Goal: Transaction & Acquisition: Purchase product/service

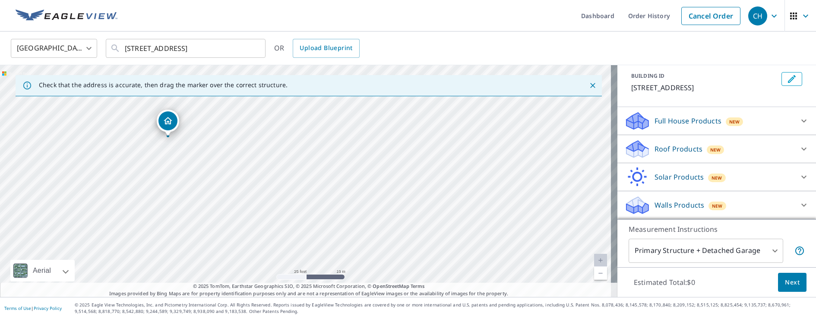
click at [673, 204] on p "Walls Products" at bounding box center [680, 205] width 50 height 10
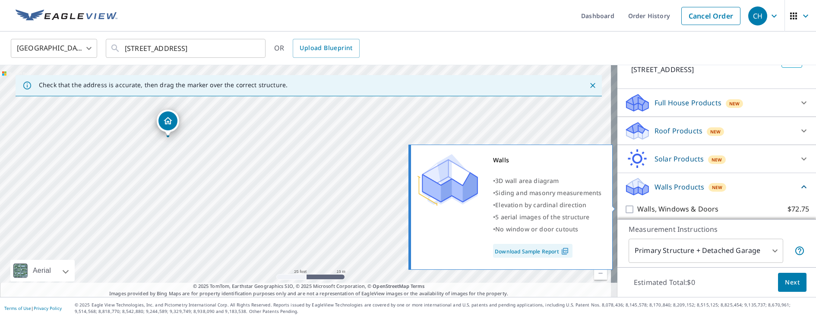
scroll to position [96, 0]
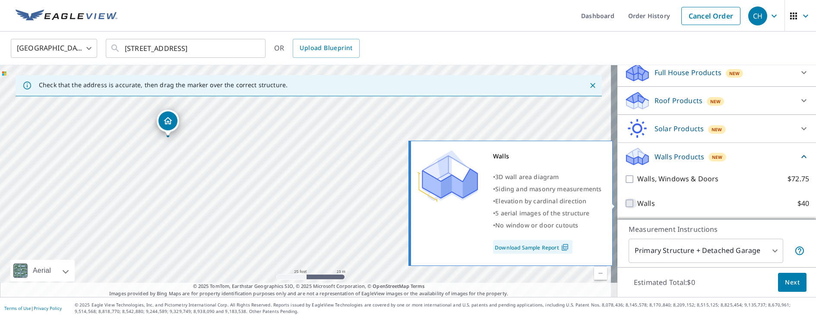
click at [629, 201] on input "Walls $40" at bounding box center [631, 203] width 13 height 10
checkbox input "true"
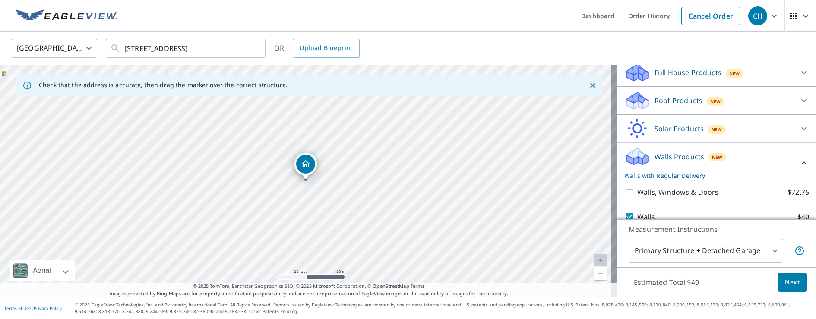
click at [670, 246] on body "CH CH Dashboard Order History Cancel Order CH [GEOGRAPHIC_DATA] [GEOGRAPHIC_DAT…" at bounding box center [408, 159] width 816 height 319
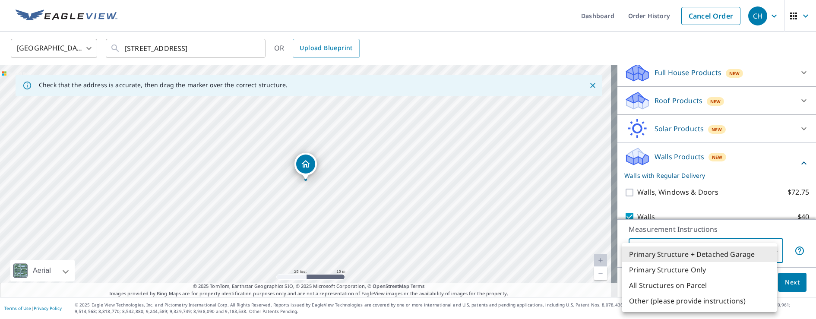
click at [662, 272] on li "Primary Structure Only" at bounding box center [699, 270] width 155 height 16
type input "2"
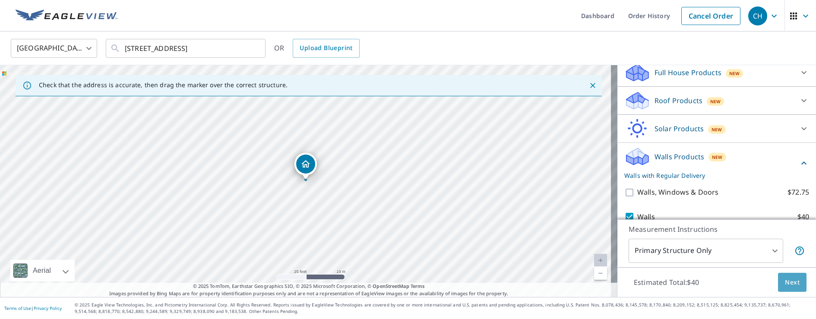
click at [793, 280] on span "Next" at bounding box center [792, 282] width 15 height 11
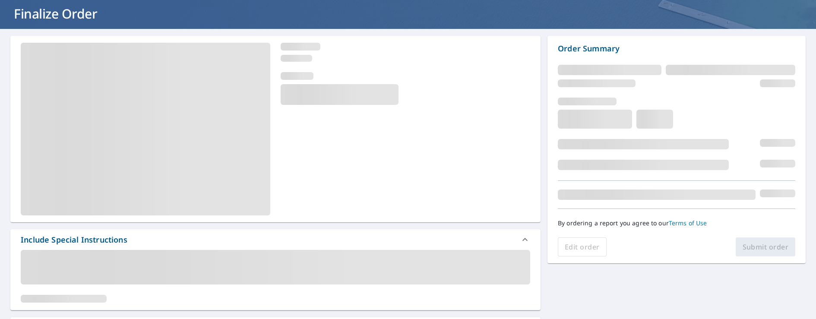
scroll to position [94, 0]
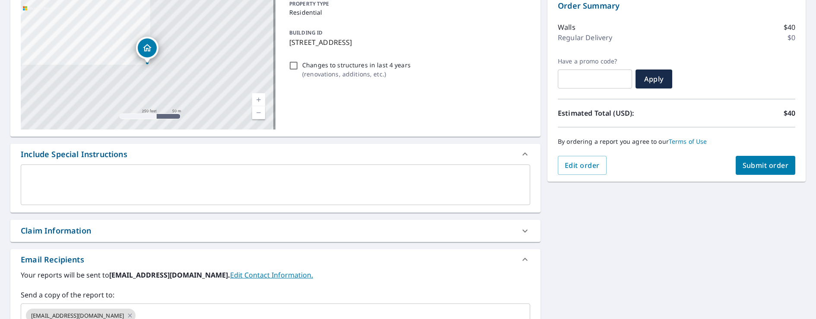
click at [55, 185] on textarea at bounding box center [276, 185] width 498 height 25
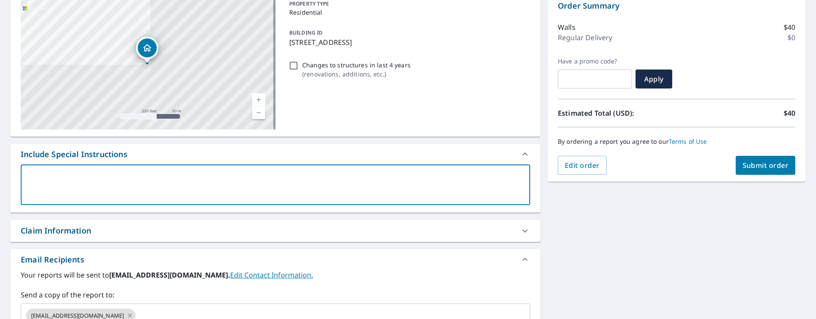
type textarea "t"
type textarea "x"
type textarea "th"
type textarea "x"
type textarea "thi"
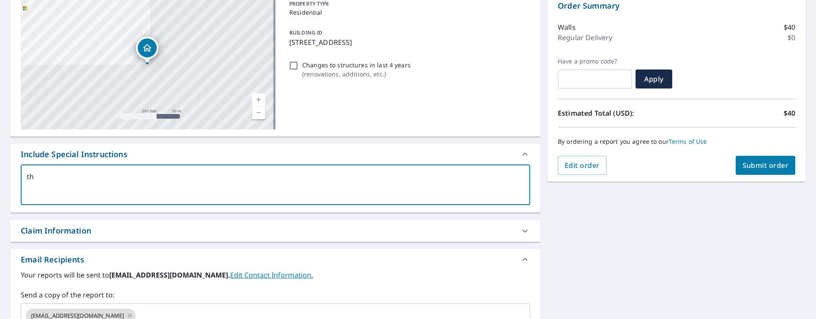
type textarea "x"
type textarea "this"
type textarea "x"
type textarea "this"
type textarea "x"
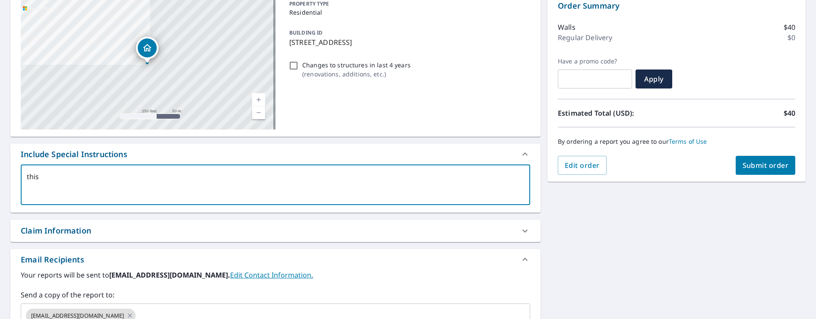
type textarea "this i"
type textarea "x"
type textarea "this is"
type textarea "x"
type textarea "this is"
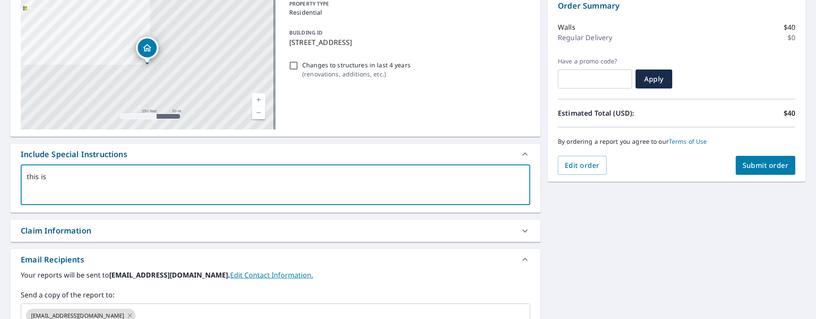
type textarea "x"
type textarea "this is a"
type textarea "x"
type textarea "this is a"
type textarea "x"
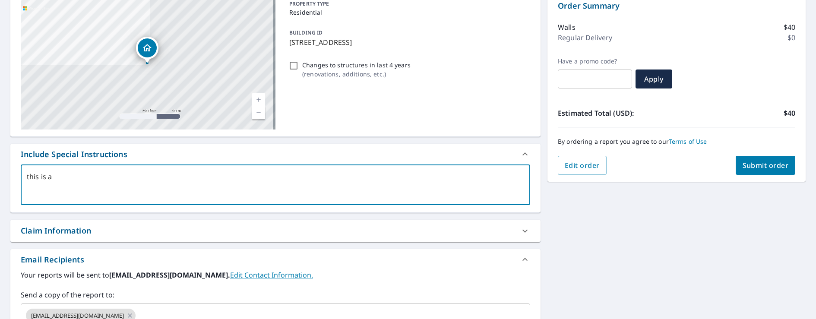
type textarea "this is a d"
type textarea "x"
type textarea "this is a du"
type textarea "x"
type textarea "this is a dup"
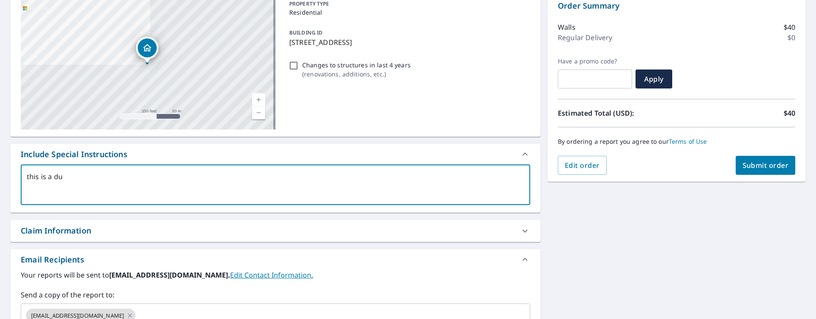
type textarea "x"
type textarea "this is a dupl"
type textarea "x"
type textarea "this is a duple"
type textarea "x"
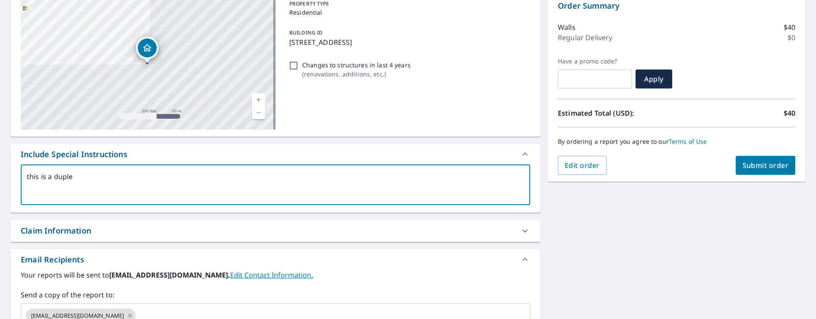
type textarea "this is a duplex"
type textarea "x"
type textarea "this is a duplex,"
type textarea "x"
type textarea "this is a duplex,"
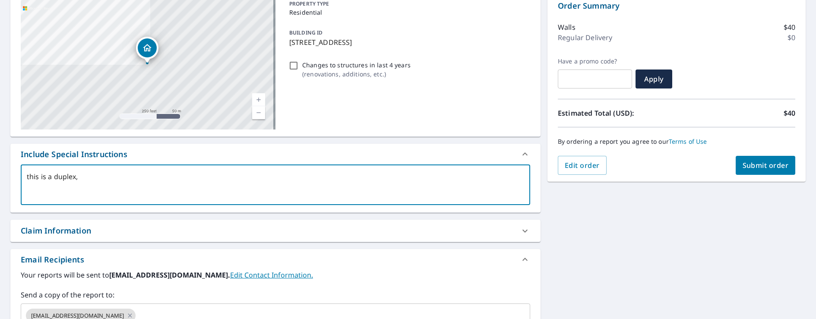
type textarea "x"
type textarea "this is a duplex, b"
type textarea "x"
type textarea "this is a duplex, bu"
type textarea "x"
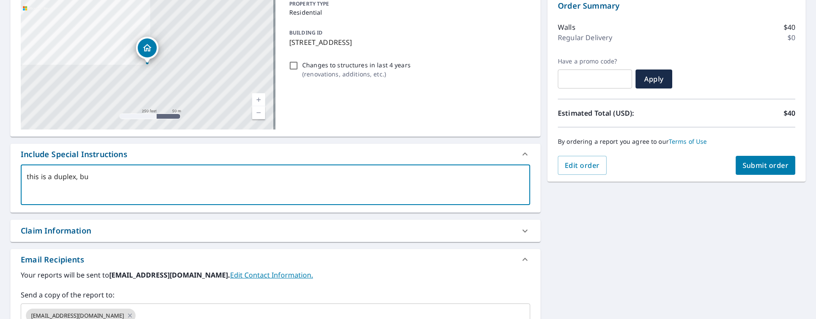
type textarea "this is a duplex, but"
type textarea "x"
type textarea "this is a duplex, but"
type textarea "x"
type textarea "this is a duplex, but i"
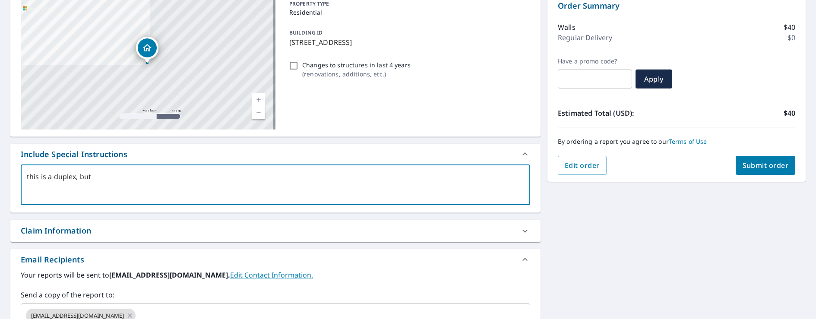
type textarea "x"
type textarea "this is a duplex, but i"
type textarea "x"
type textarea "this is a duplex, but i n"
type textarea "x"
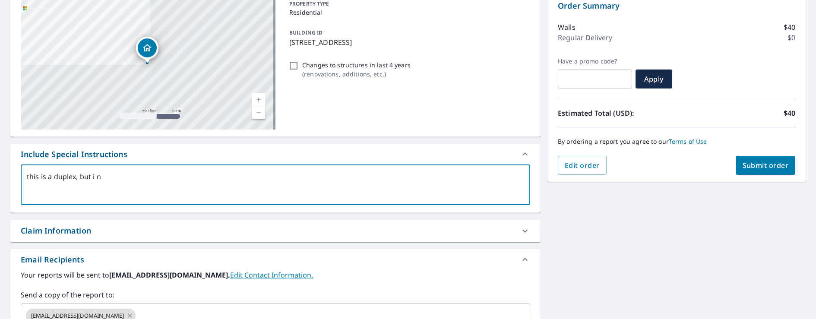
type textarea "this is a duplex, but i ne"
type textarea "x"
type textarea "this is a duplex, but i nee"
type textarea "x"
type textarea "this is a duplex, but i need"
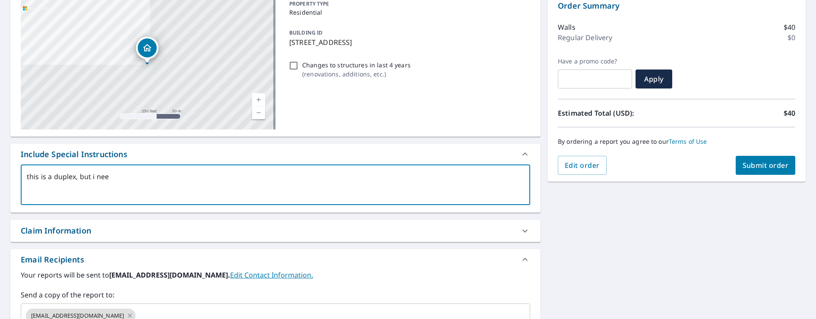
type textarea "x"
type textarea "this is a duplex, but i need"
type textarea "x"
type textarea "this is a duplex, but i need t"
type textarea "x"
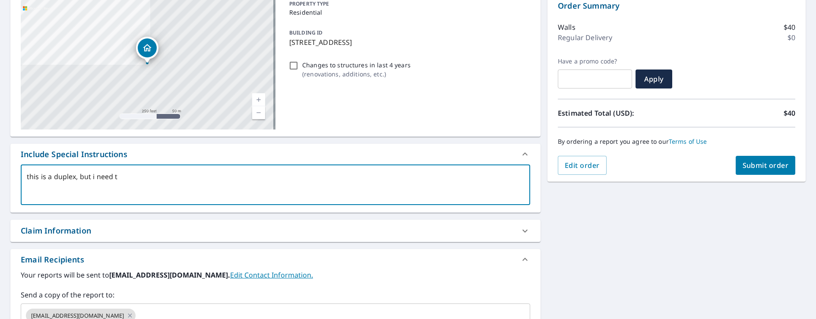
type textarea "this is a duplex, but i need te"
type textarea "x"
type textarea "this is a duplex, but i need te"
type textarea "x"
type textarea "this is a duplex, but i need te"
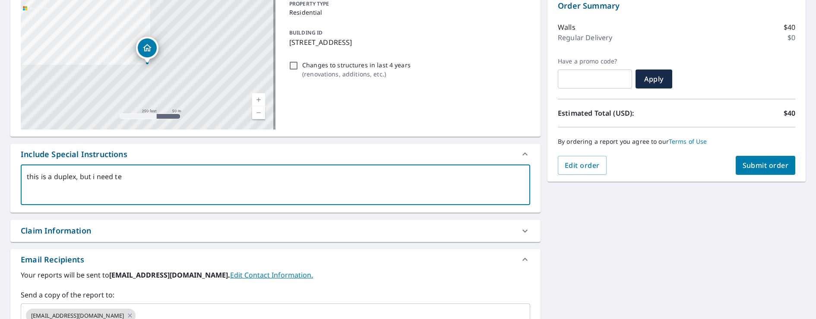
type textarea "x"
type textarea "this is a duplex, but i need t"
type textarea "x"
type textarea "this is a duplex, but i need th"
type textarea "x"
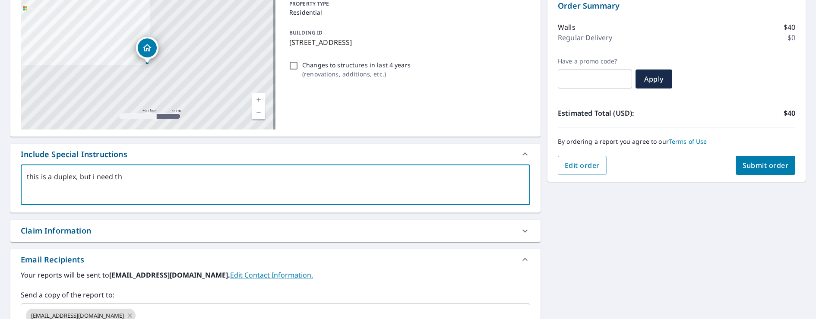
type textarea "this is a duplex, but i need the"
type textarea "x"
type textarea "this is a duplex, but i need the"
type textarea "x"
type textarea "this is a duplex, but i need the W"
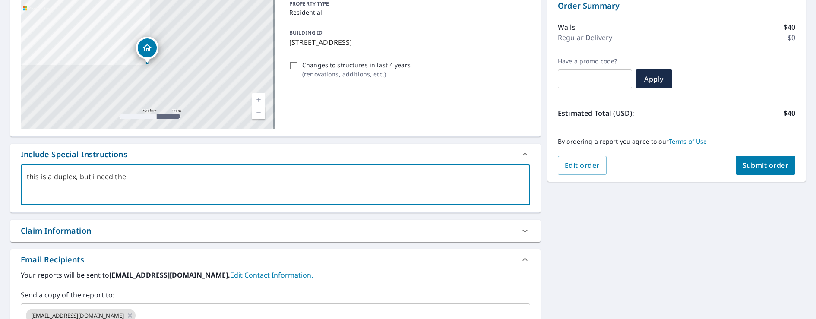
type textarea "x"
type textarea "this is a duplex, but i need the WH"
type textarea "x"
type textarea "this is a duplex, but i need the WHO"
type textarea "x"
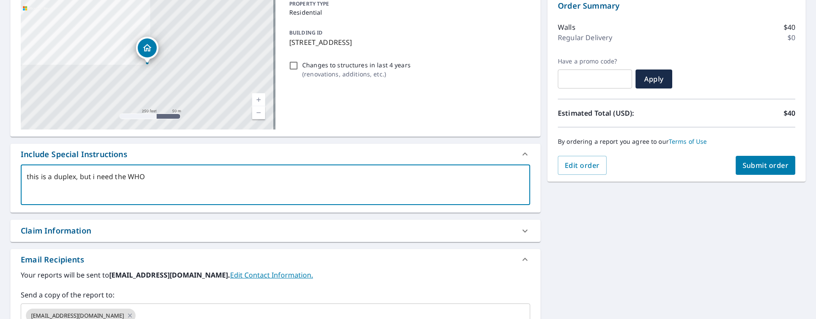
type textarea "this is a duplex, but i need the WHOL"
type textarea "x"
type textarea "this is a duplex, but i need the WHOLE"
type textarea "x"
type textarea "this is a duplex, but i need the WHOLE"
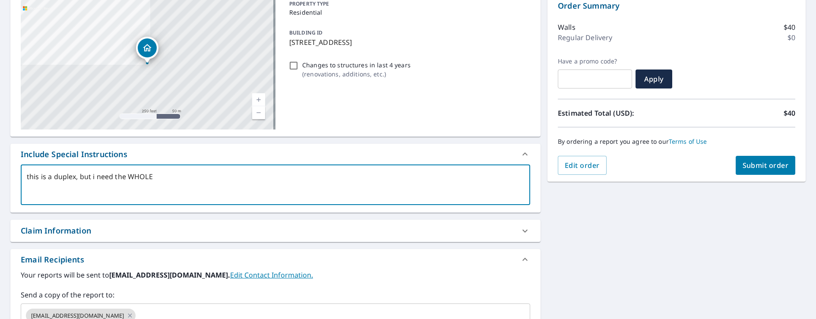
type textarea "x"
type textarea "this is a duplex, but i need the WHOLE T"
type textarea "x"
type textarea "this is a duplex, but i need the WHOLE TH"
type textarea "x"
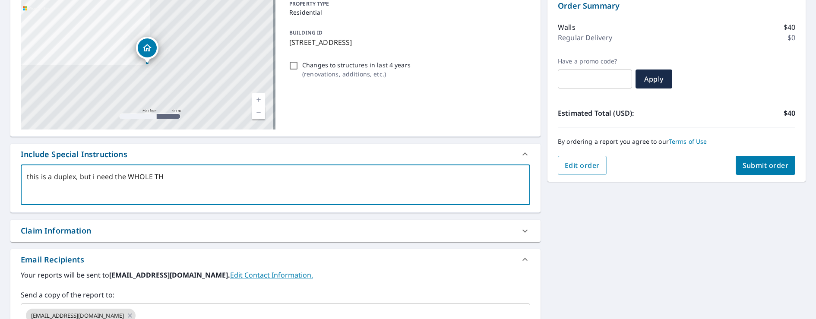
type textarea "this is a duplex, but i need the WHOLE THI"
type textarea "x"
type textarea "this is a duplex, but i need the WHOLE THIN"
type textarea "x"
type textarea "this is a duplex, but i need the WHOLE THING"
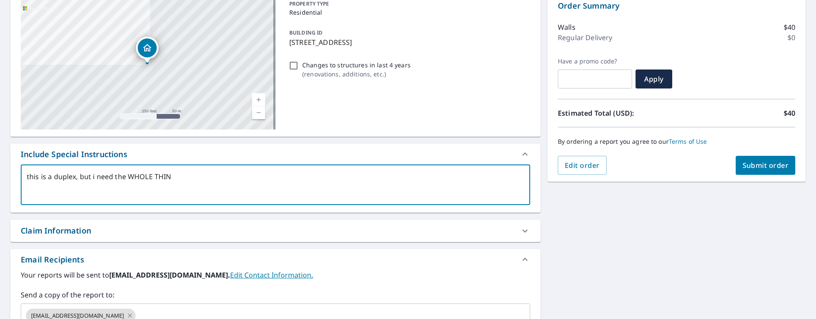
type textarea "x"
type textarea "this is a duplex, but i need the WHOLE THING"
type textarea "x"
type textarea "this is a duplex, but i need the WHOLE THING s"
type textarea "x"
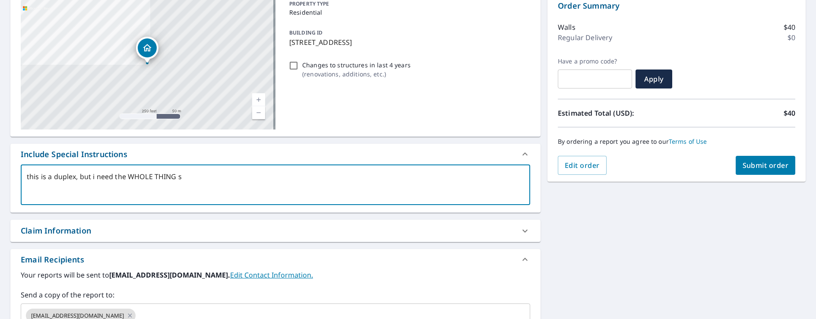
type textarea "this is a duplex, but i need the WHOLE THING st"
type textarea "x"
type textarea "this is a duplex, but i need the WHOLE THING sti"
type textarea "x"
type textarea "this is a duplex, but i need the WHOLE THING stil"
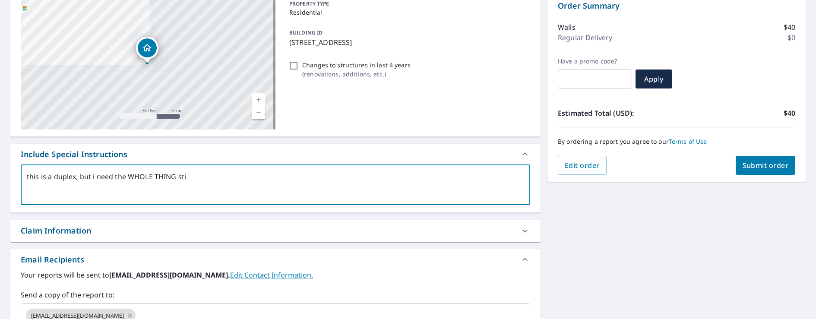
type textarea "x"
type textarea "this is a duplex, but i need the WHOLE THING still"
type textarea "x"
type textarea "this is a duplex, but i need the WHOLE THING still"
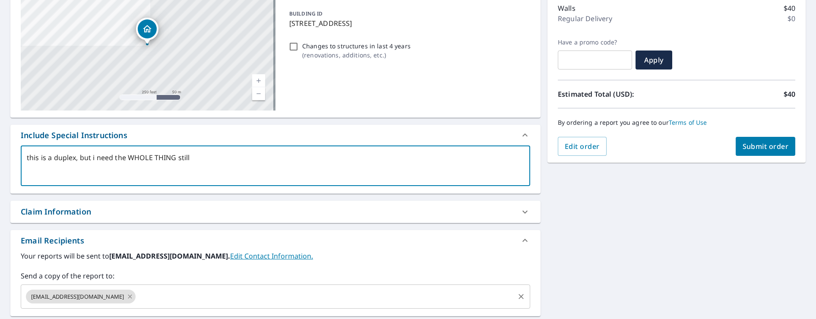
click at [127, 293] on icon at bounding box center [130, 297] width 7 height 10
type textarea "x"
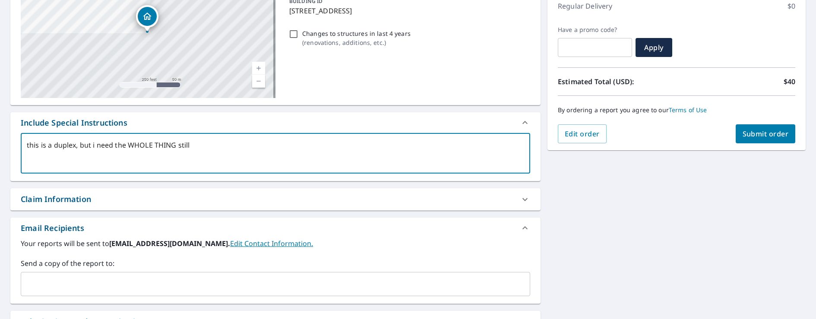
click at [106, 275] on div "​" at bounding box center [276, 284] width 510 height 24
type textarea "this is a duplex, but i need the WHOLE THING still"
type textarea "x"
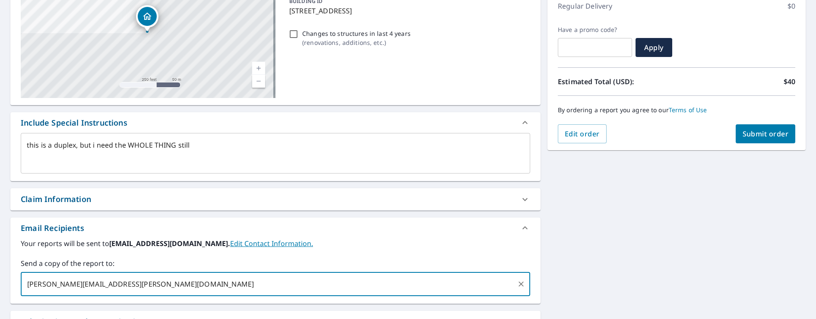
type input "[PERSON_NAME][EMAIL_ADDRESS][PERSON_NAME][DOMAIN_NAME]"
type textarea "x"
click at [761, 130] on span "Submit order" at bounding box center [766, 134] width 46 height 10
type textarea "x"
